Goal: Information Seeking & Learning: Learn about a topic

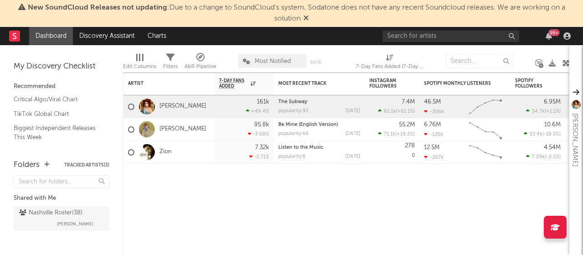
click at [305, 20] on icon at bounding box center [305, 17] width 5 height 7
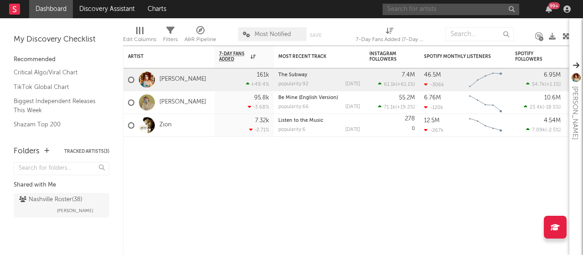
click at [442, 7] on input "text" at bounding box center [451, 9] width 137 height 11
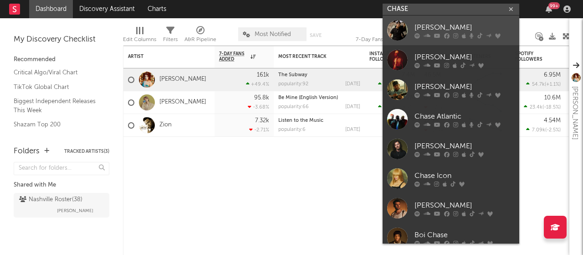
type input "CHASE"
click at [439, 21] on link "[PERSON_NAME]" at bounding box center [451, 30] width 137 height 30
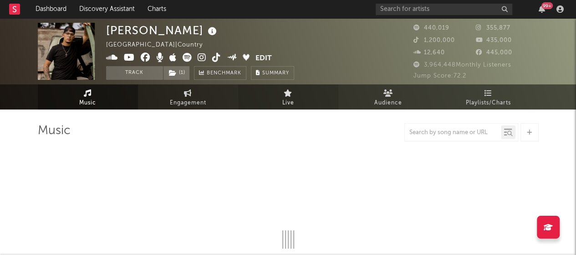
select select "6m"
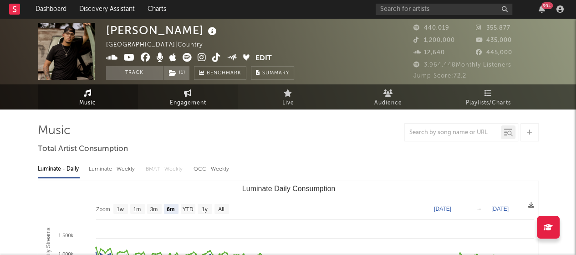
click at [201, 97] on span "Engagement" at bounding box center [188, 102] width 36 height 11
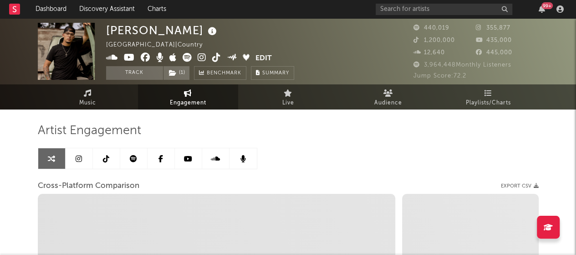
select select "1w"
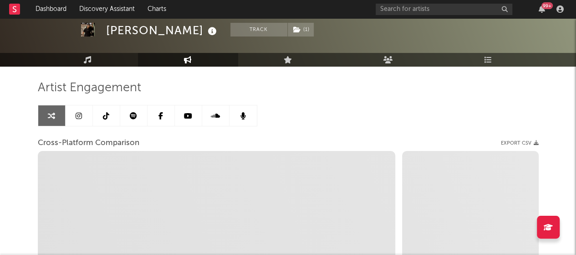
scroll to position [43, 0]
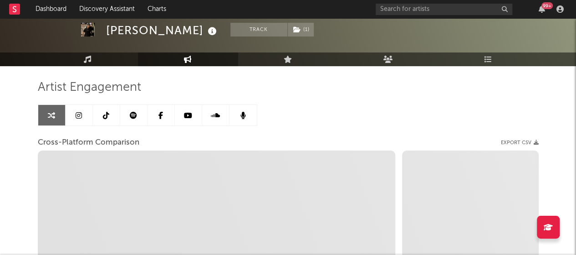
click at [79, 112] on icon at bounding box center [79, 115] width 6 height 7
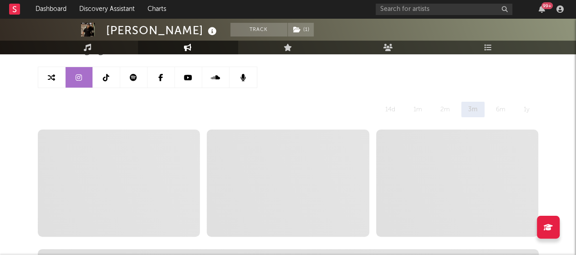
scroll to position [82, 0]
select select "6m"
click at [109, 80] on link at bounding box center [106, 76] width 27 height 20
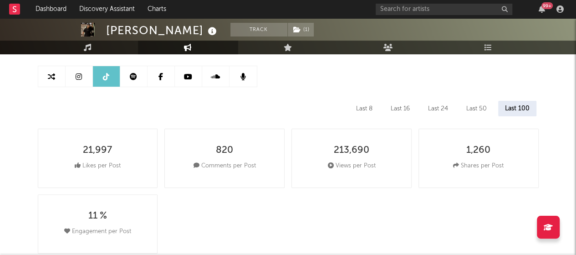
click at [85, 80] on link at bounding box center [79, 76] width 27 height 20
select select "6m"
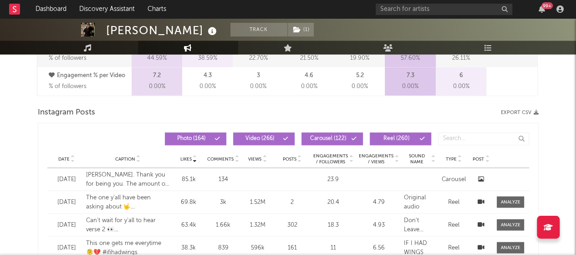
scroll to position [738, 0]
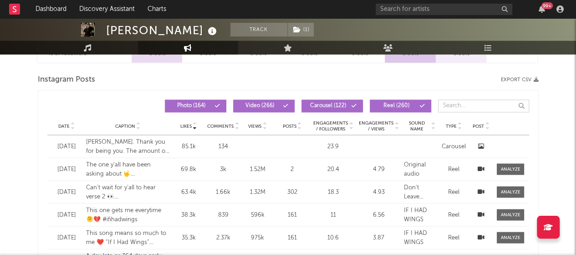
click at [468, 104] on input "text" at bounding box center [483, 105] width 91 height 13
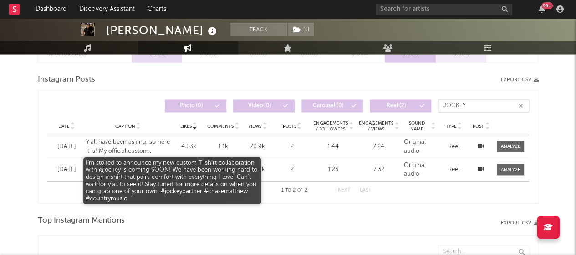
type input "JOCKEY"
click at [158, 172] on div "I’m stoked to announce my new custom T-shirt collaboration with @jockey is comi…" at bounding box center [128, 169] width 84 height 18
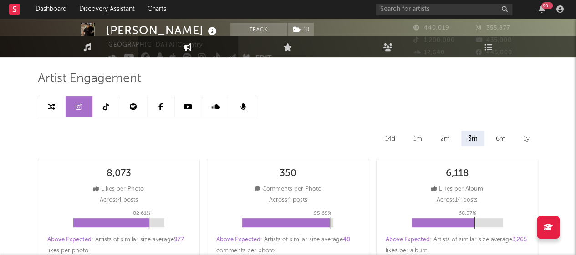
scroll to position [0, 0]
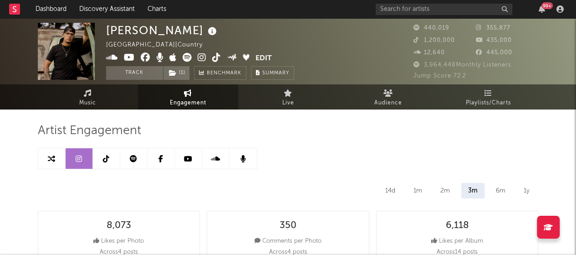
click at [107, 161] on icon at bounding box center [106, 158] width 6 height 7
select select "6m"
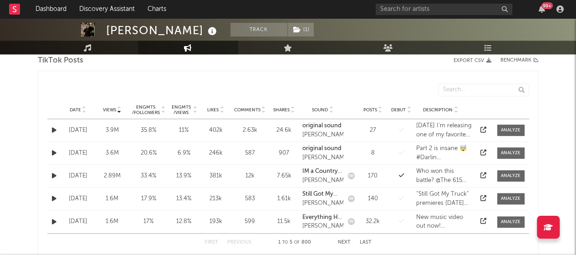
scroll to position [464, 0]
click at [464, 93] on input "text" at bounding box center [483, 88] width 91 height 13
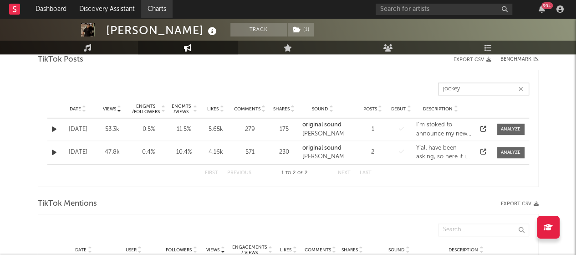
type input "jockey"
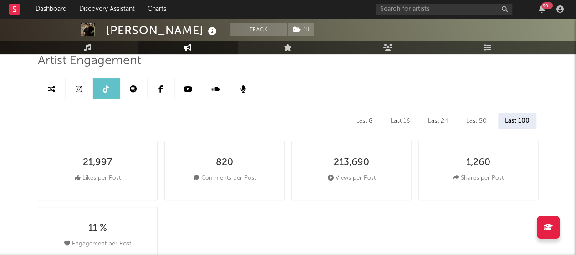
scroll to position [0, 0]
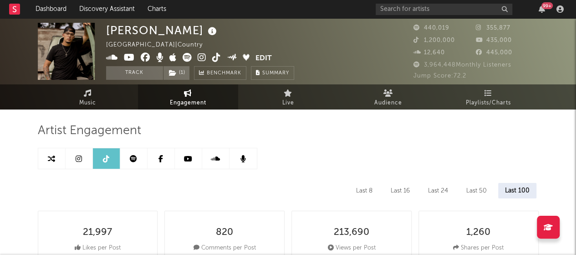
click at [73, 162] on link at bounding box center [79, 158] width 27 height 20
select select "6m"
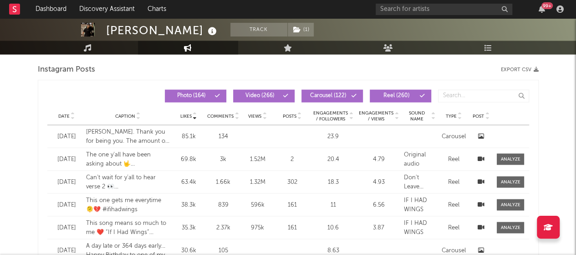
scroll to position [748, 0]
click at [193, 112] on icon at bounding box center [195, 114] width 5 height 4
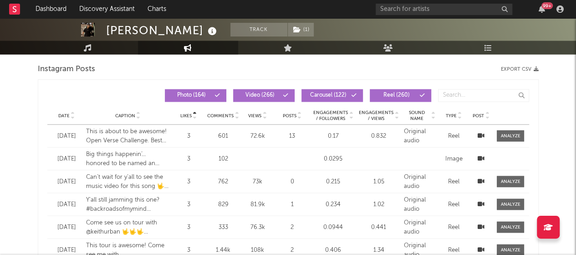
click at [194, 115] on icon at bounding box center [195, 117] width 5 height 4
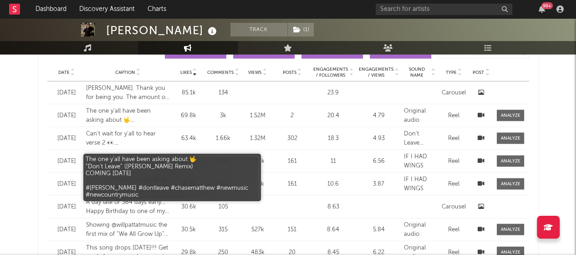
scroll to position [792, 0]
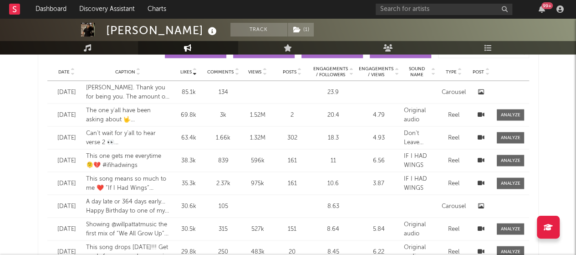
click at [74, 68] on icon at bounding box center [73, 70] width 5 height 4
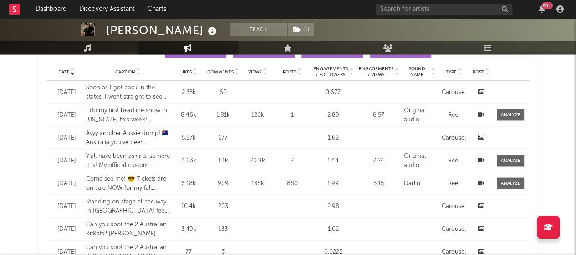
click at [194, 71] on icon at bounding box center [195, 73] width 5 height 4
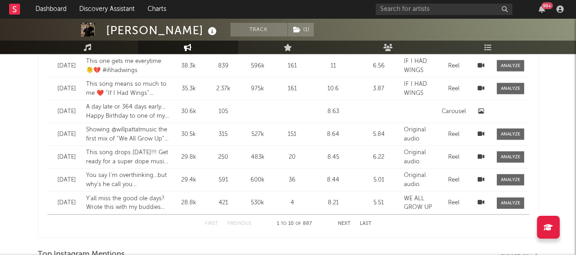
scroll to position [895, 0]
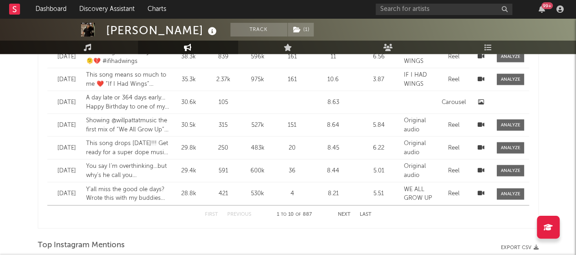
click at [342, 214] on button "Next" at bounding box center [344, 214] width 13 height 5
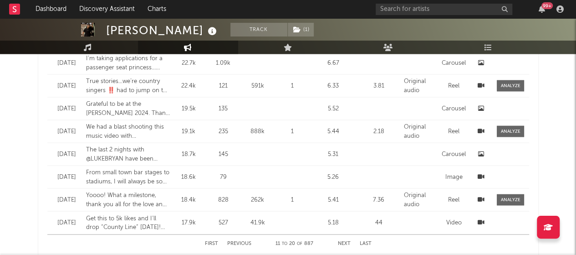
scroll to position [908, 0]
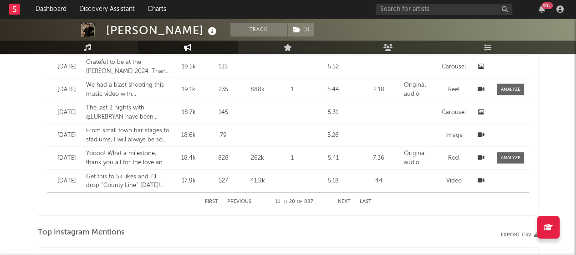
click at [243, 203] on button "Previous" at bounding box center [239, 201] width 24 height 5
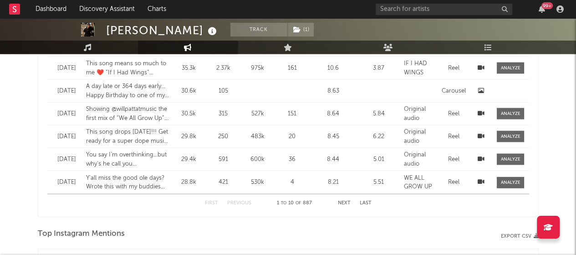
scroll to position [906, 0]
click at [345, 204] on button "Next" at bounding box center [344, 203] width 13 height 5
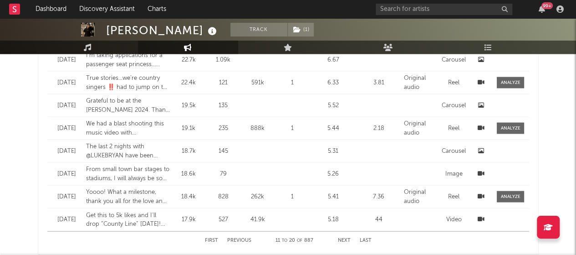
scroll to position [874, 0]
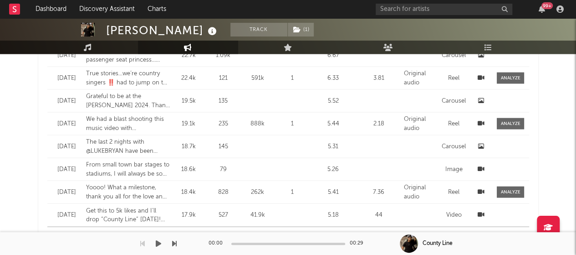
click at [245, 234] on div "00:00 00:29" at bounding box center [288, 243] width 159 height 23
click at [242, 233] on div "Dashboard Discovery Assistant Charts 99 + Notifications Settings Mark all as re…" at bounding box center [288, -1] width 576 height 1711
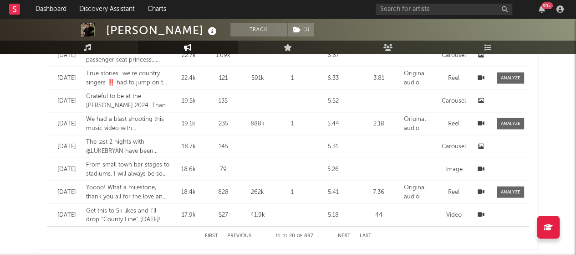
click at [240, 233] on button "Previous" at bounding box center [239, 235] width 24 height 5
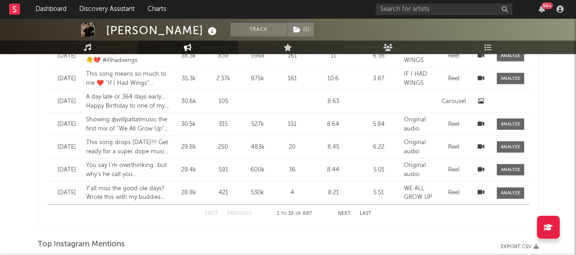
scroll to position [906, 0]
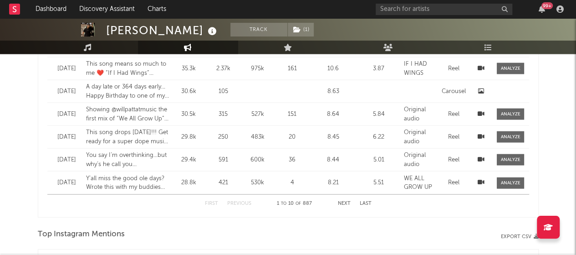
click at [340, 204] on button "Next" at bounding box center [344, 203] width 13 height 5
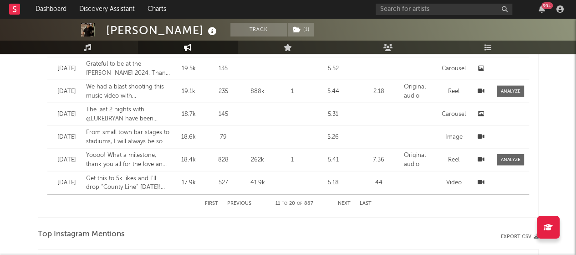
click at [242, 202] on button "Previous" at bounding box center [239, 203] width 24 height 5
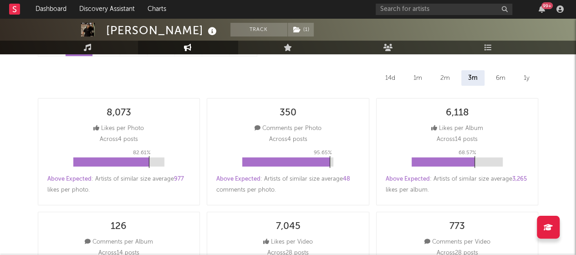
scroll to position [0, 0]
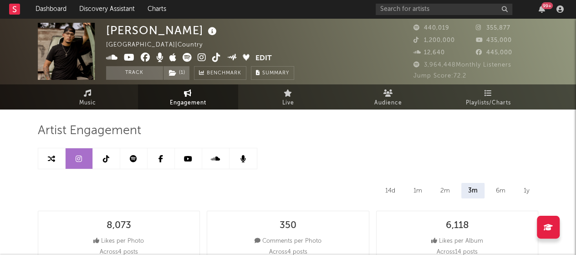
click at [105, 153] on link at bounding box center [106, 158] width 27 height 20
select select "6m"
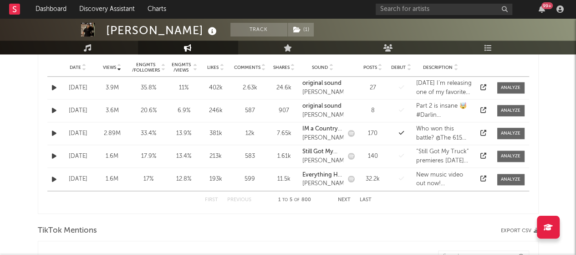
scroll to position [489, 0]
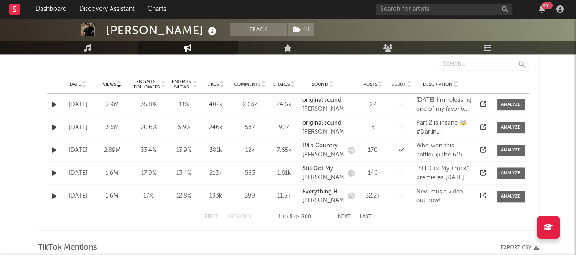
click at [343, 214] on button "Next" at bounding box center [344, 216] width 13 height 5
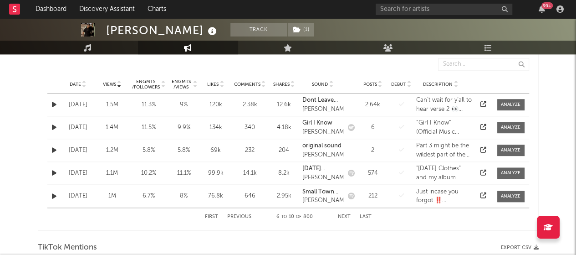
click at [344, 214] on button "Next" at bounding box center [344, 216] width 13 height 5
click at [238, 216] on button "Previous" at bounding box center [239, 216] width 24 height 5
click at [239, 216] on button "Previous" at bounding box center [239, 216] width 24 height 5
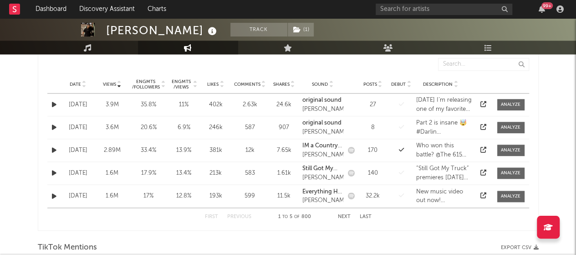
click at [340, 216] on button "Next" at bounding box center [344, 216] width 13 height 5
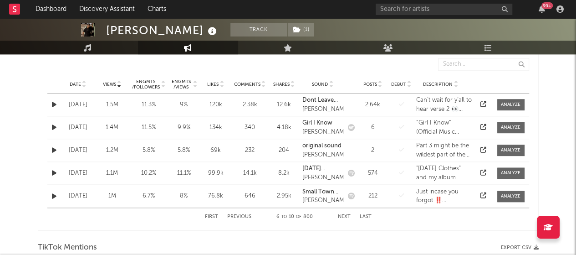
click at [340, 216] on button "Next" at bounding box center [344, 216] width 13 height 5
click at [245, 216] on button "Previous" at bounding box center [239, 216] width 24 height 5
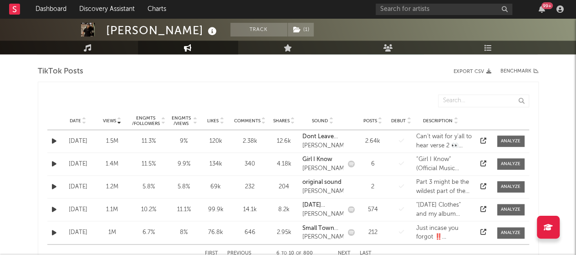
scroll to position [450, 0]
